Goal: Task Accomplishment & Management: Manage account settings

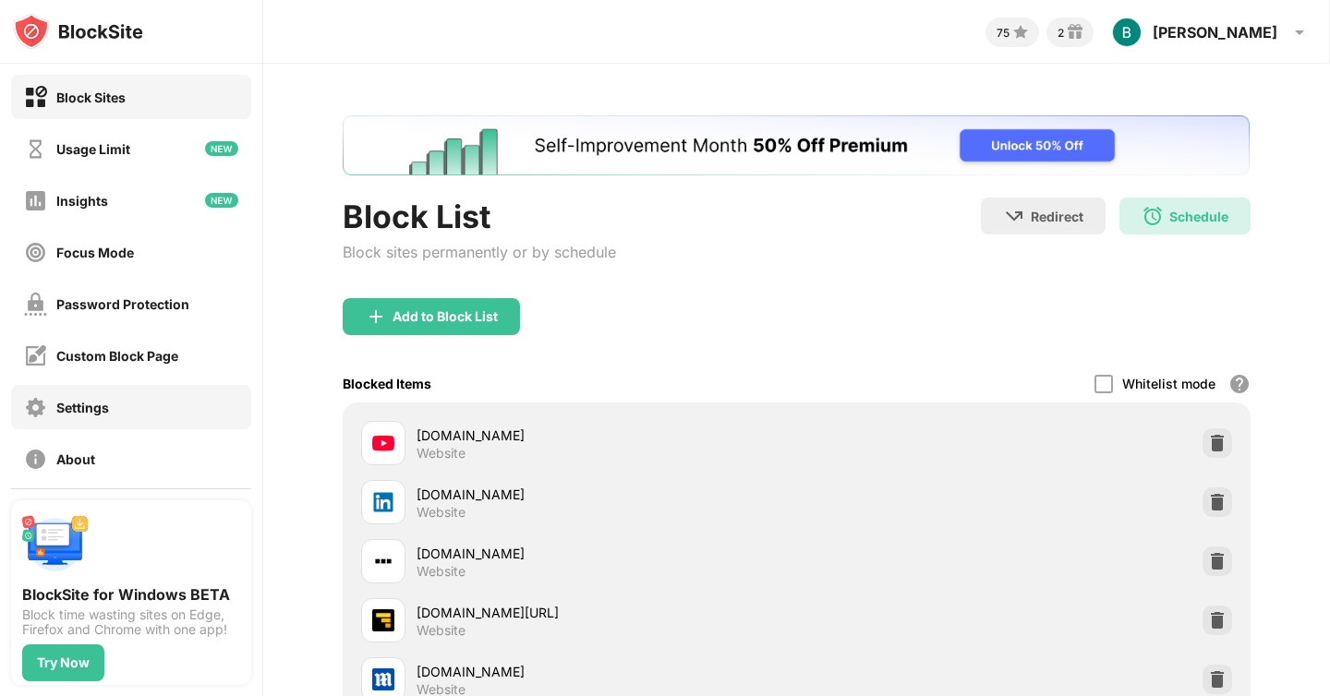
scroll to position [115, 0]
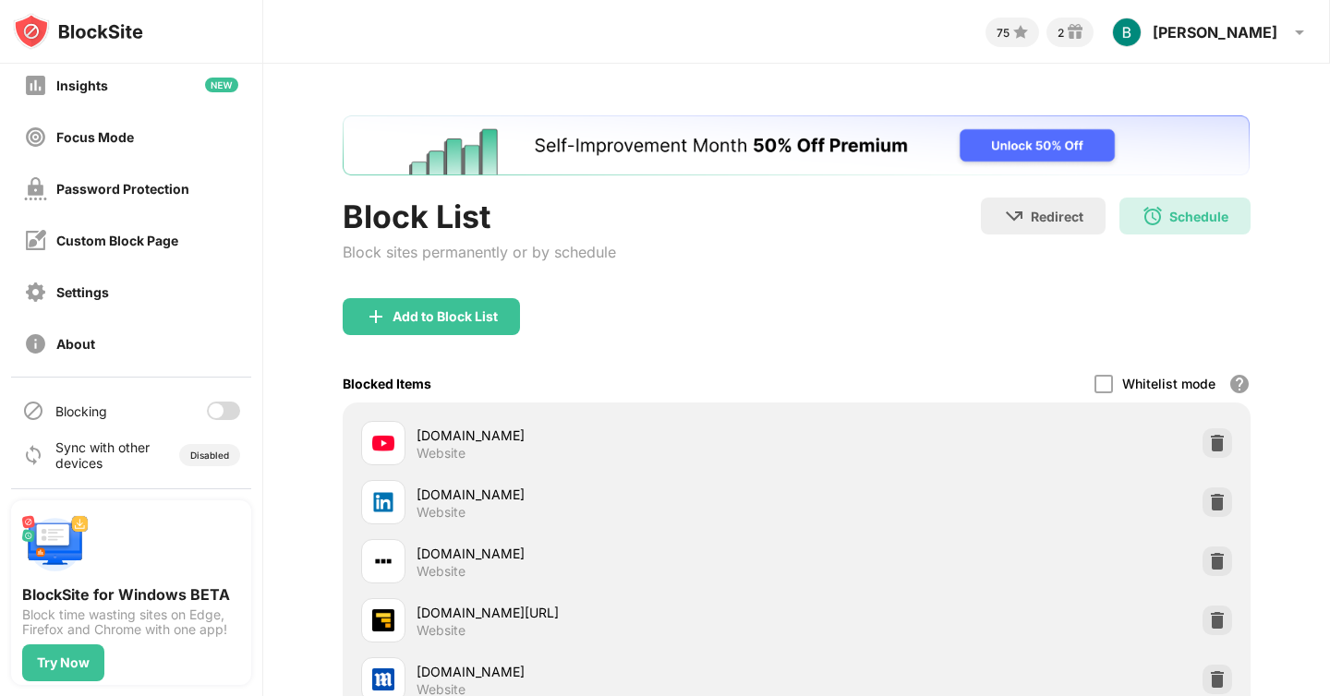
click at [223, 402] on div at bounding box center [223, 411] width 33 height 18
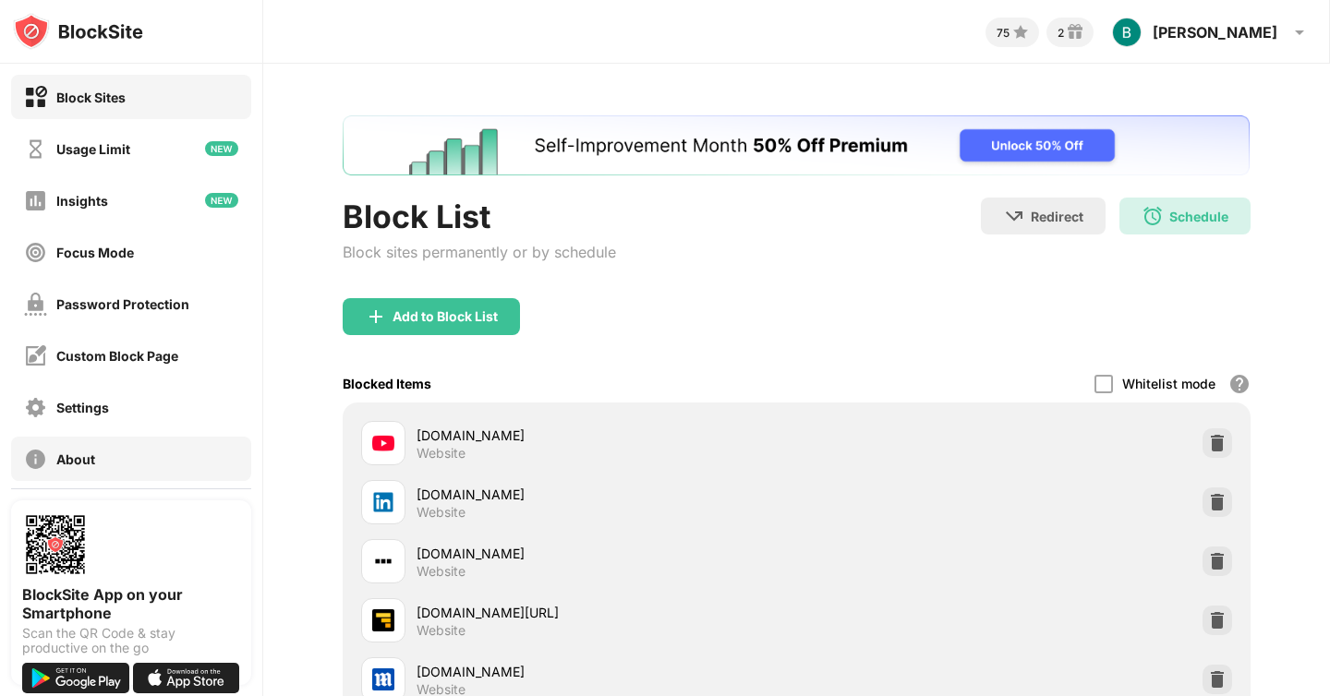
scroll to position [115, 0]
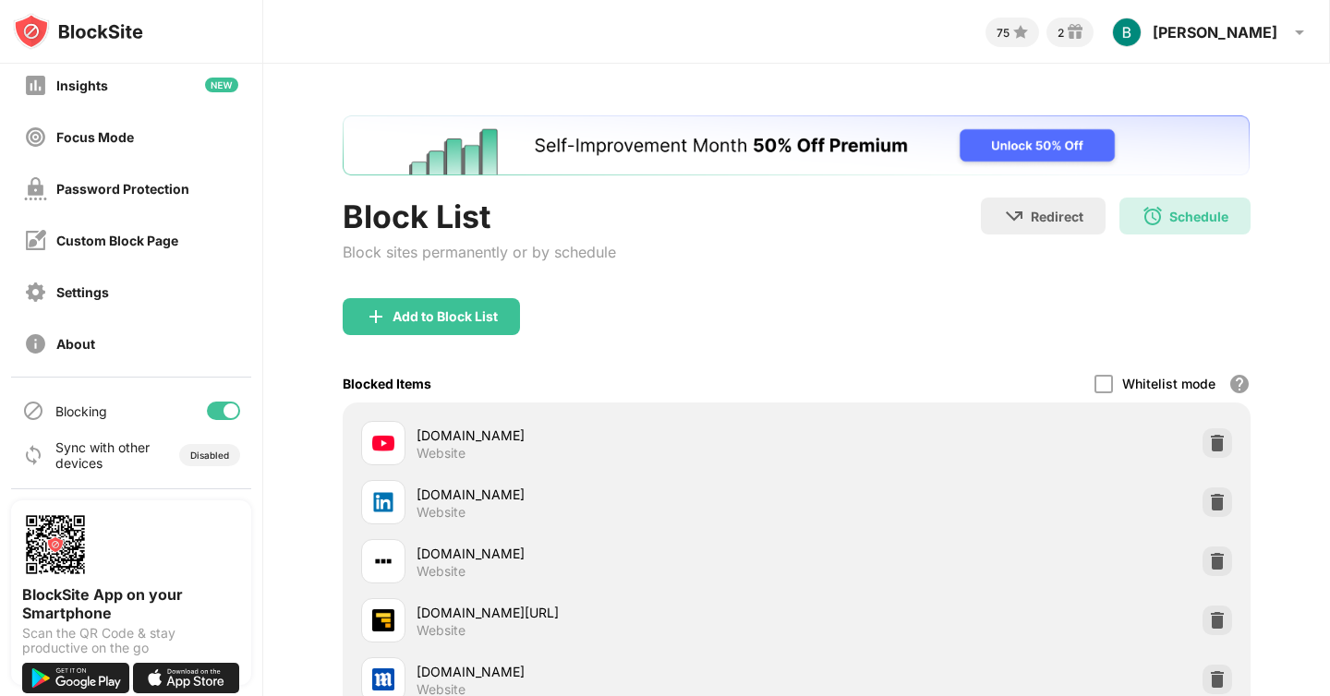
click at [215, 417] on div at bounding box center [223, 411] width 33 height 18
click at [226, 414] on div at bounding box center [223, 411] width 33 height 18
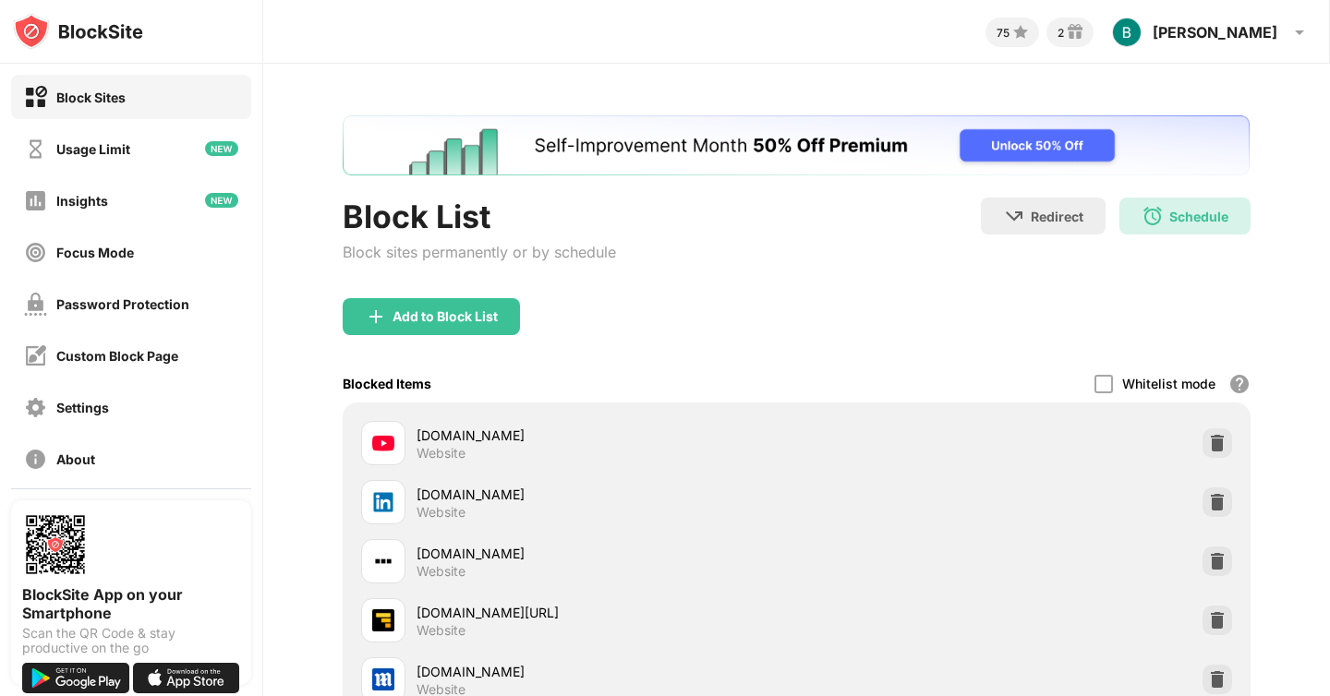
scroll to position [115, 0]
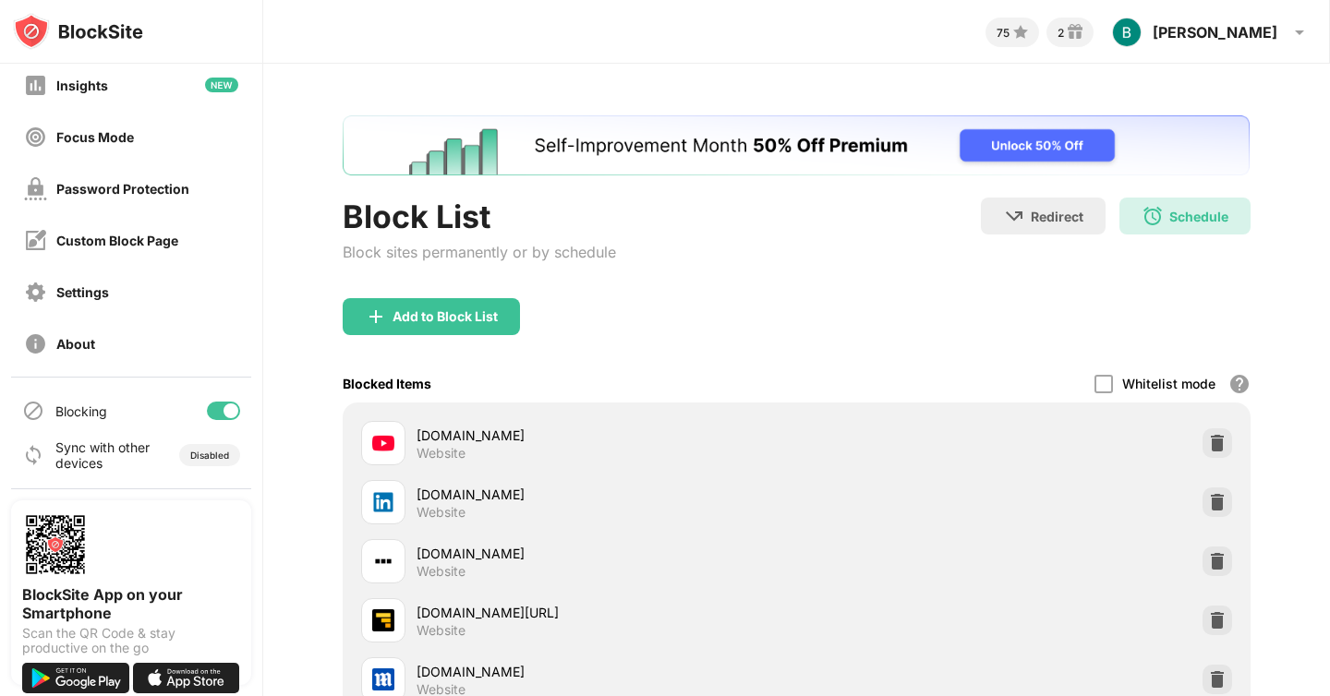
click at [223, 407] on div at bounding box center [223, 411] width 33 height 18
click at [214, 412] on div at bounding box center [216, 411] width 15 height 15
